Goal: Task Accomplishment & Management: Manage account settings

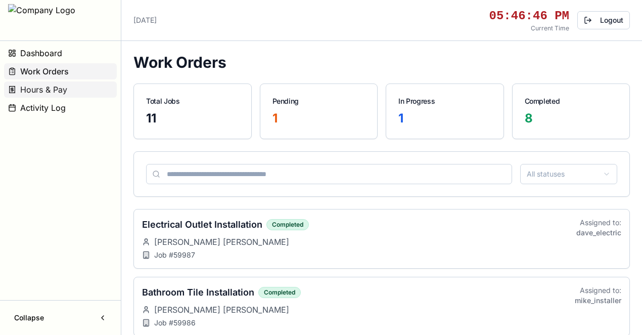
click at [64, 89] on span "Hours & Pay" at bounding box center [43, 89] width 47 height 12
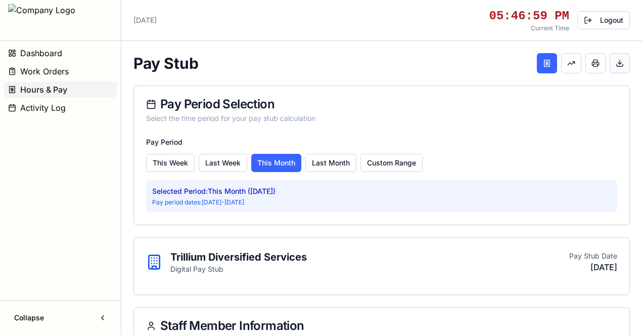
click at [616, 63] on button at bounding box center [620, 63] width 20 height 20
click at [593, 62] on button at bounding box center [596, 63] width 20 height 20
click at [626, 60] on button at bounding box center [620, 63] width 20 height 20
click at [568, 67] on button at bounding box center [571, 63] width 20 height 20
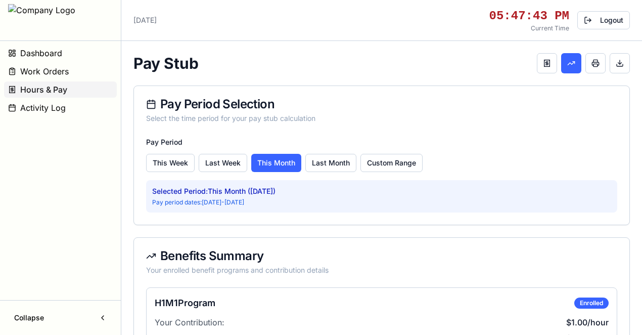
click at [535, 61] on div "Pay Stub" at bounding box center [382, 63] width 497 height 20
click at [548, 64] on button at bounding box center [547, 63] width 20 height 20
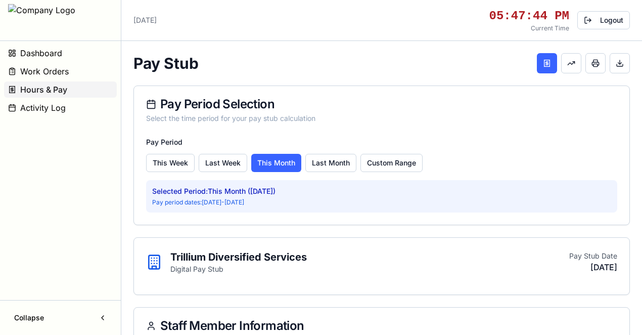
scroll to position [101, 0]
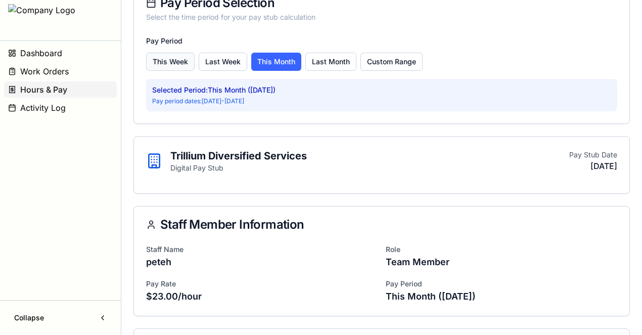
click at [165, 59] on button "This Week" at bounding box center [170, 62] width 49 height 18
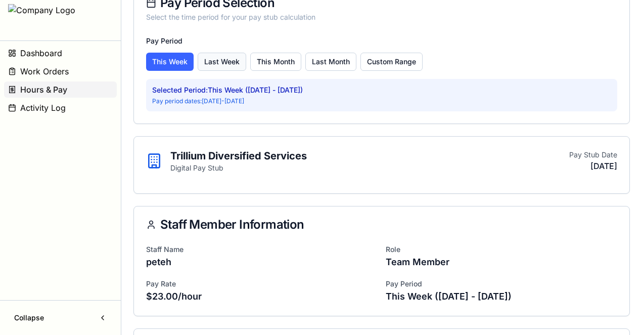
click at [217, 57] on button "Last Week" at bounding box center [222, 62] width 49 height 18
click at [287, 61] on button "This Month" at bounding box center [275, 62] width 51 height 18
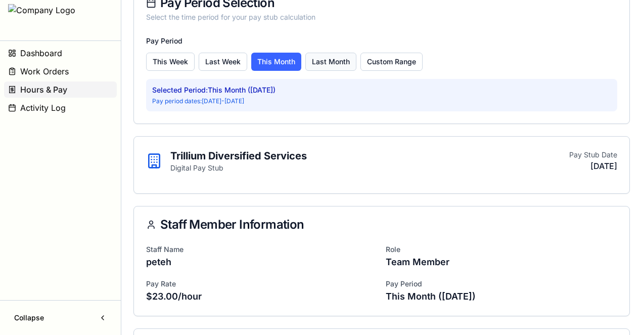
click at [338, 59] on button "Last Month" at bounding box center [330, 62] width 51 height 18
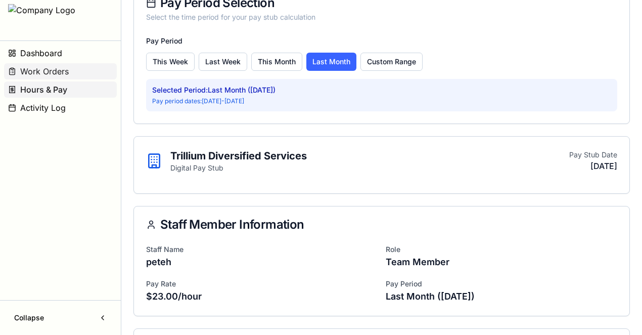
click at [52, 71] on span "Work Orders" at bounding box center [44, 71] width 49 height 12
